Goal: Transaction & Acquisition: Purchase product/service

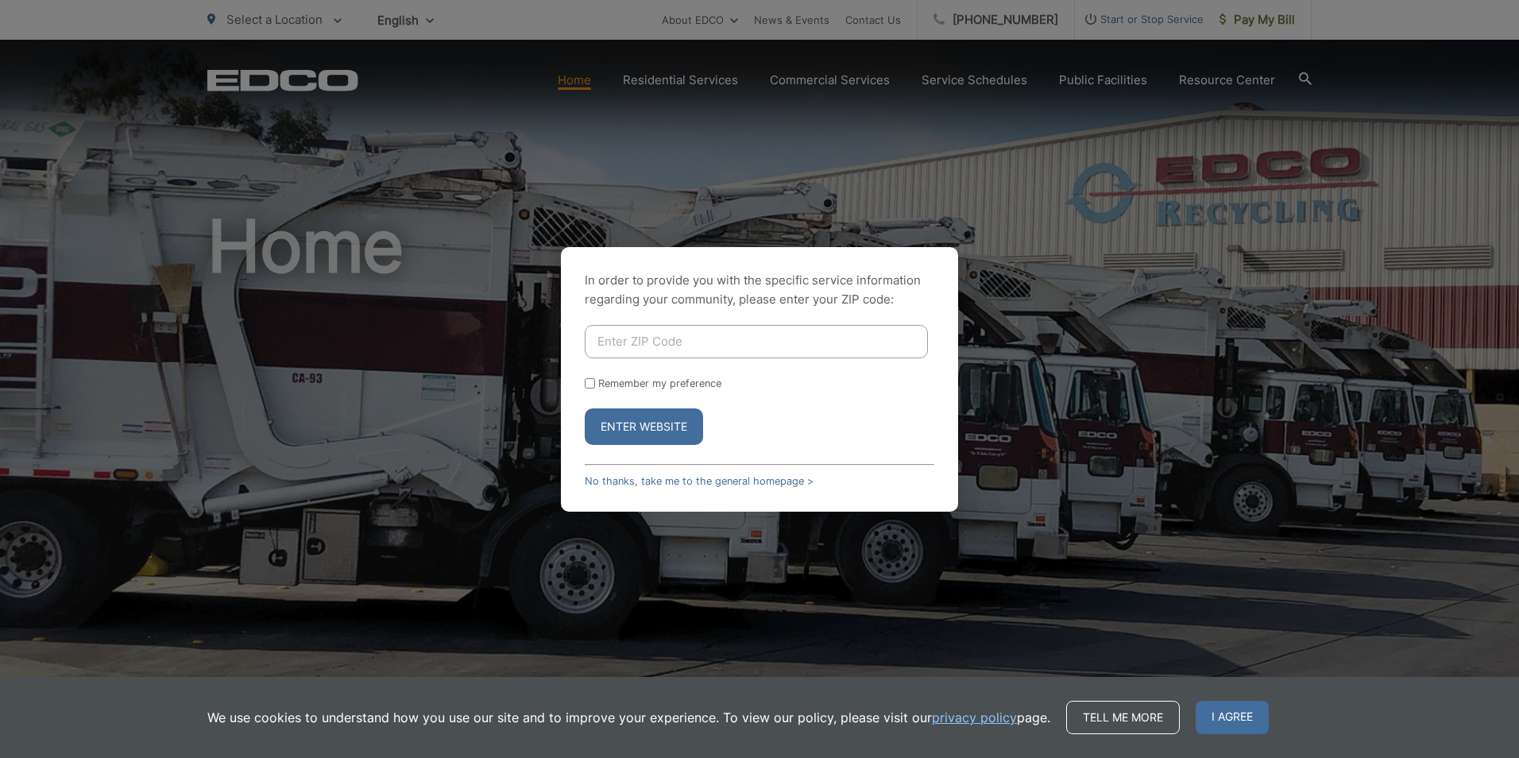
click at [731, 474] on div "In order to provide you with the specific service information regarding your co…" at bounding box center [759, 379] width 397 height 265
click at [732, 476] on link "No thanks, take me to the general homepage >" at bounding box center [699, 481] width 229 height 12
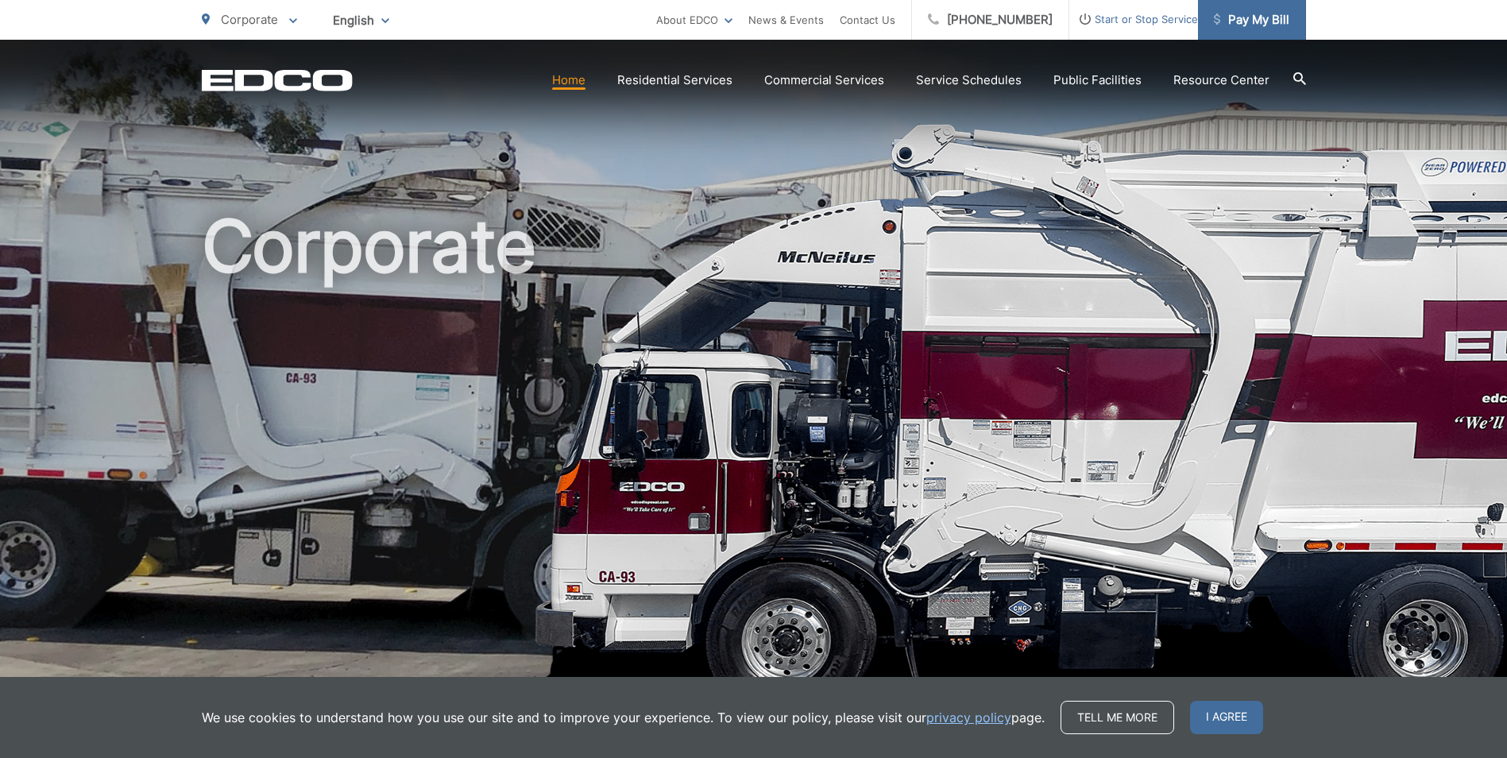
click at [1263, 11] on span "Pay My Bill" at bounding box center [1251, 19] width 75 height 19
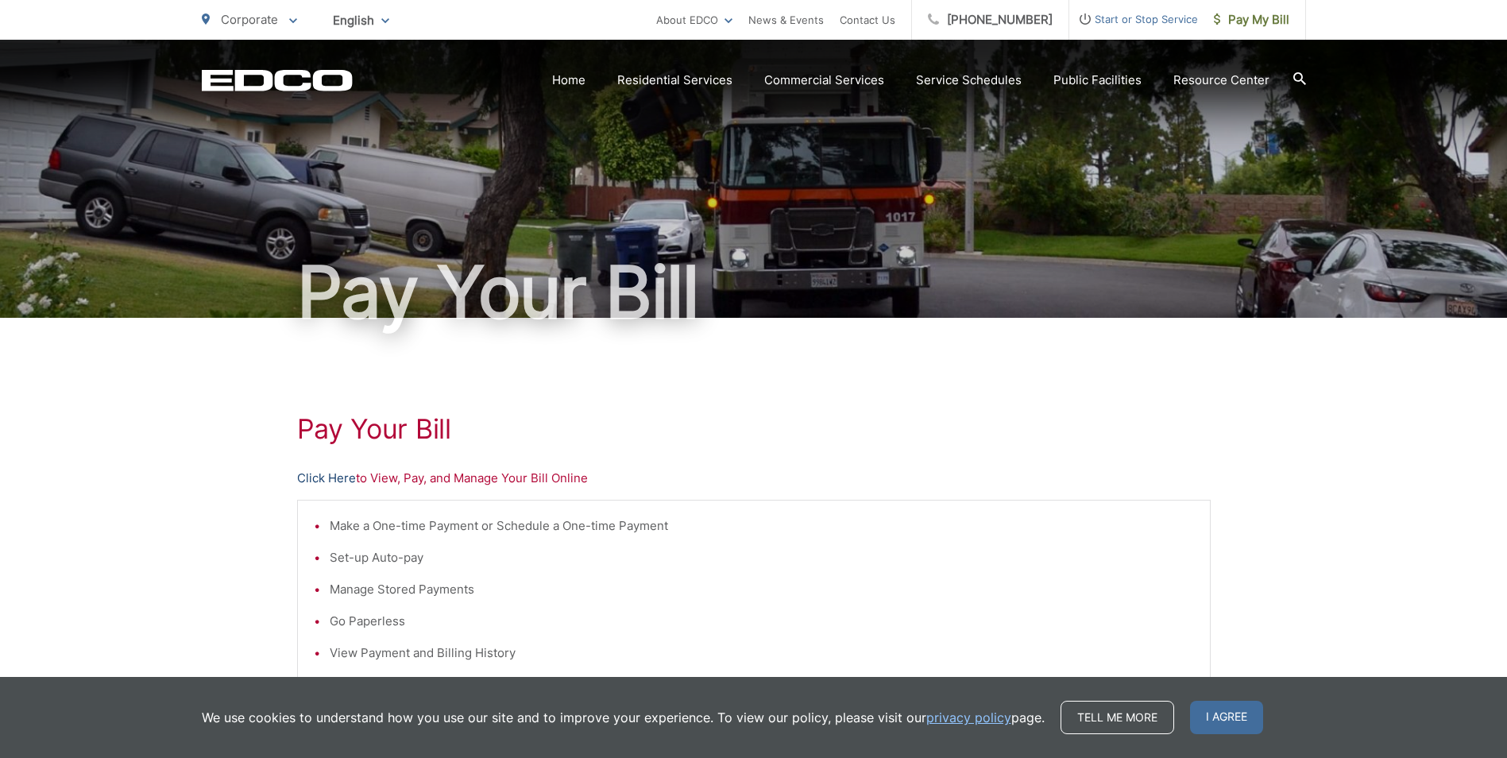
click at [304, 471] on link "Click Here" at bounding box center [326, 478] width 59 height 19
